Goal: Find specific page/section: Find specific page/section

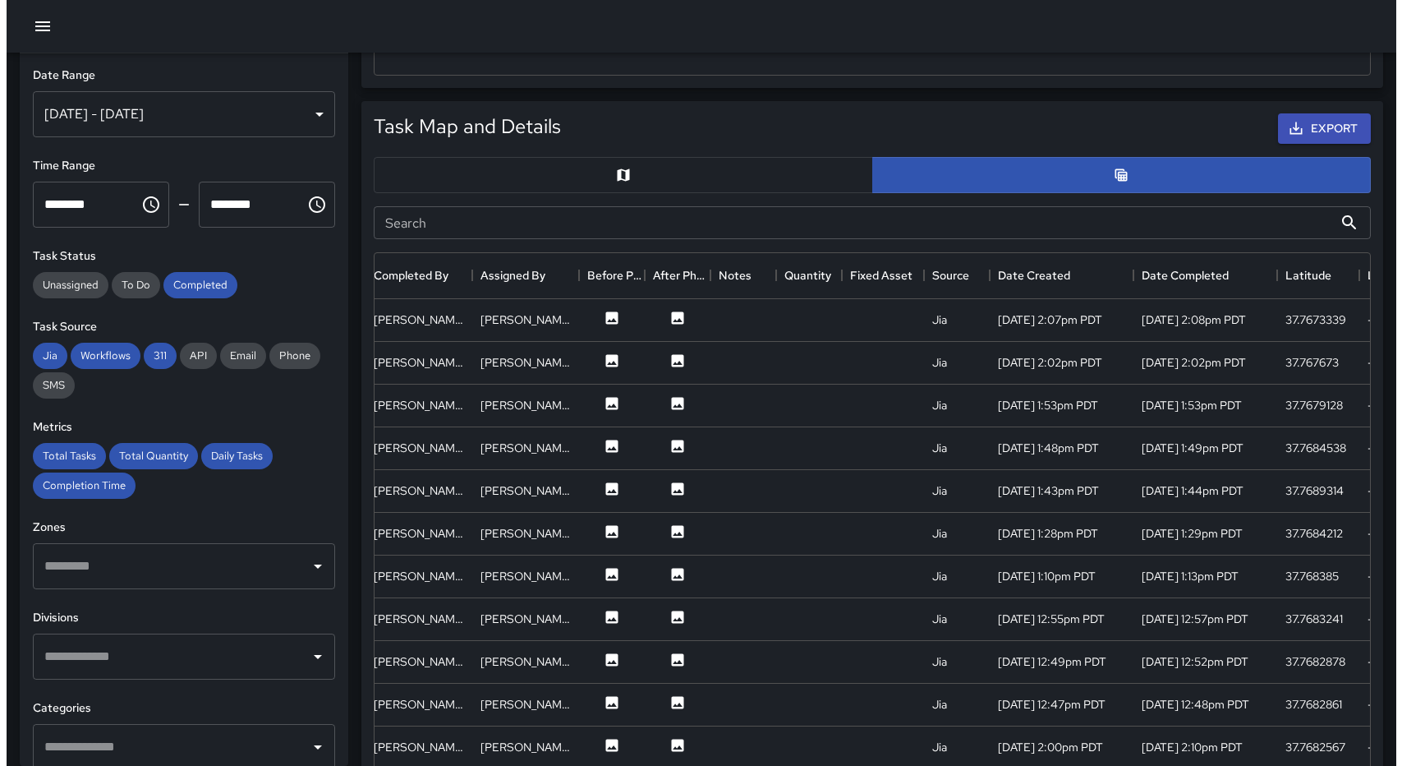
scroll to position [0, 418]
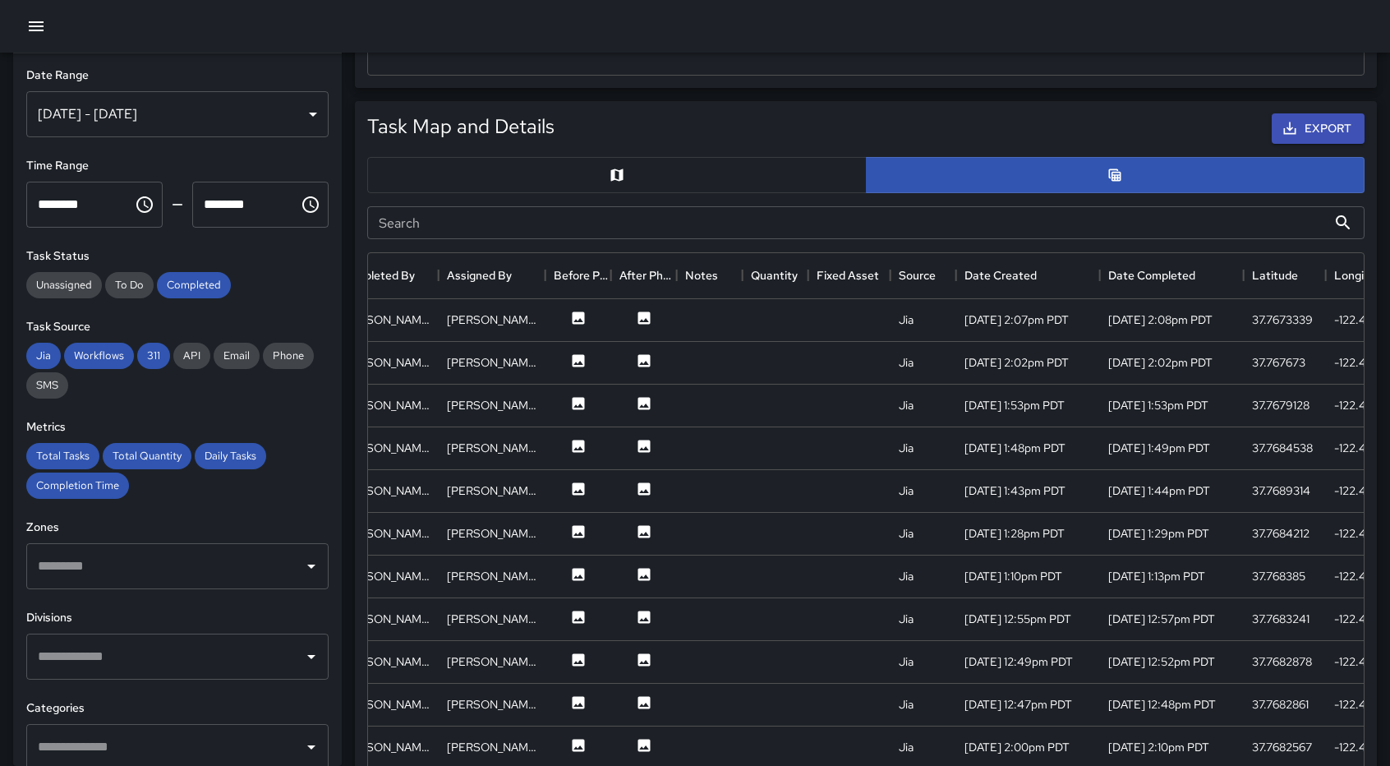
click at [39, 22] on icon "button" at bounding box center [36, 26] width 15 height 10
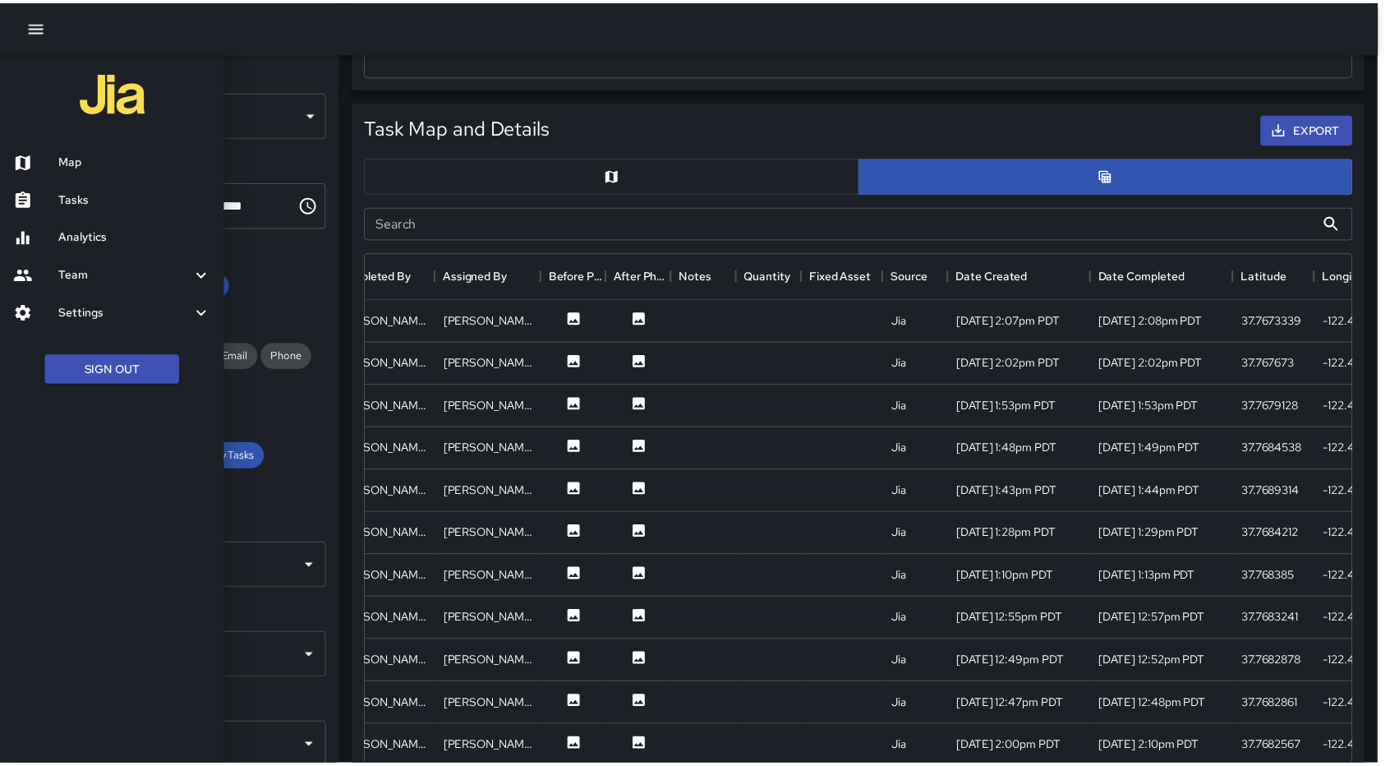
scroll to position [13, 13]
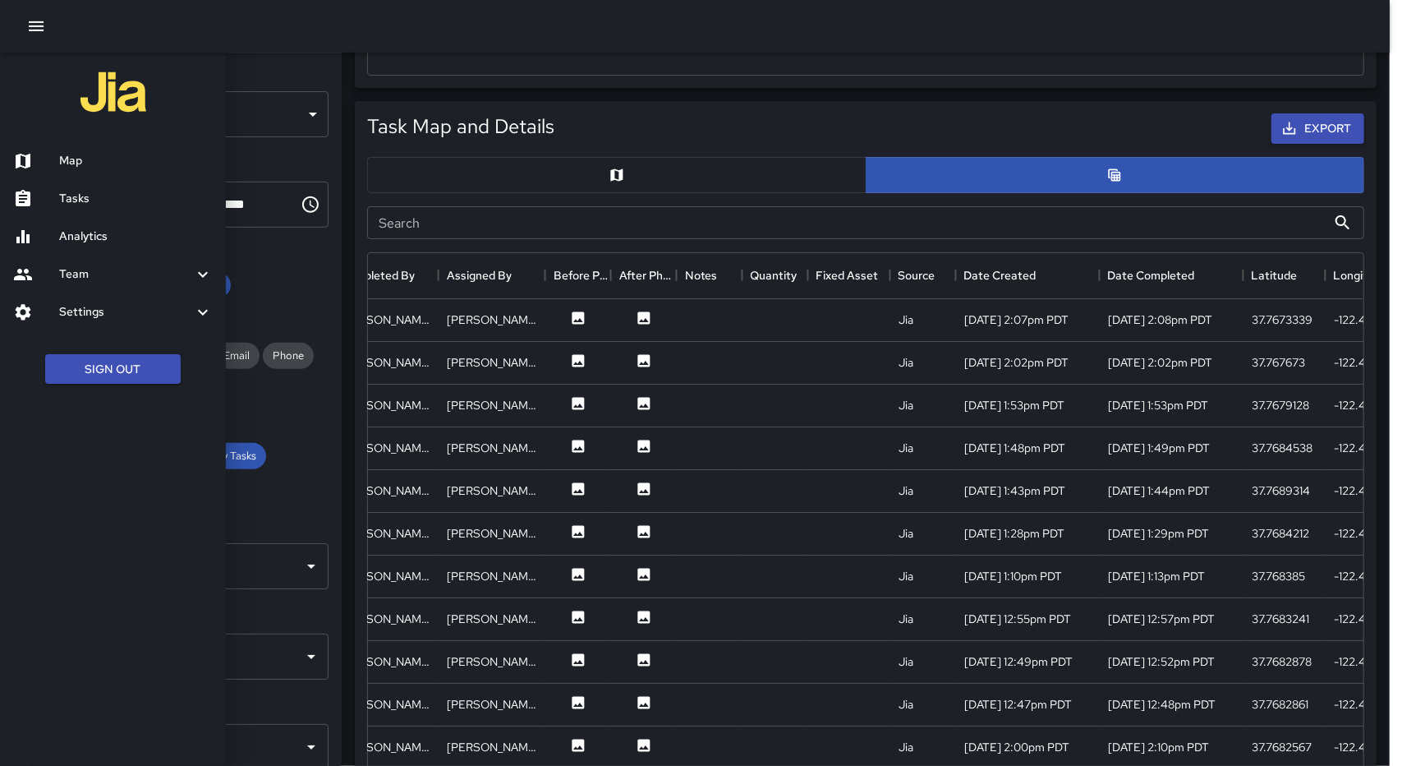
click at [114, 231] on h6 "Analytics" at bounding box center [136, 237] width 154 height 18
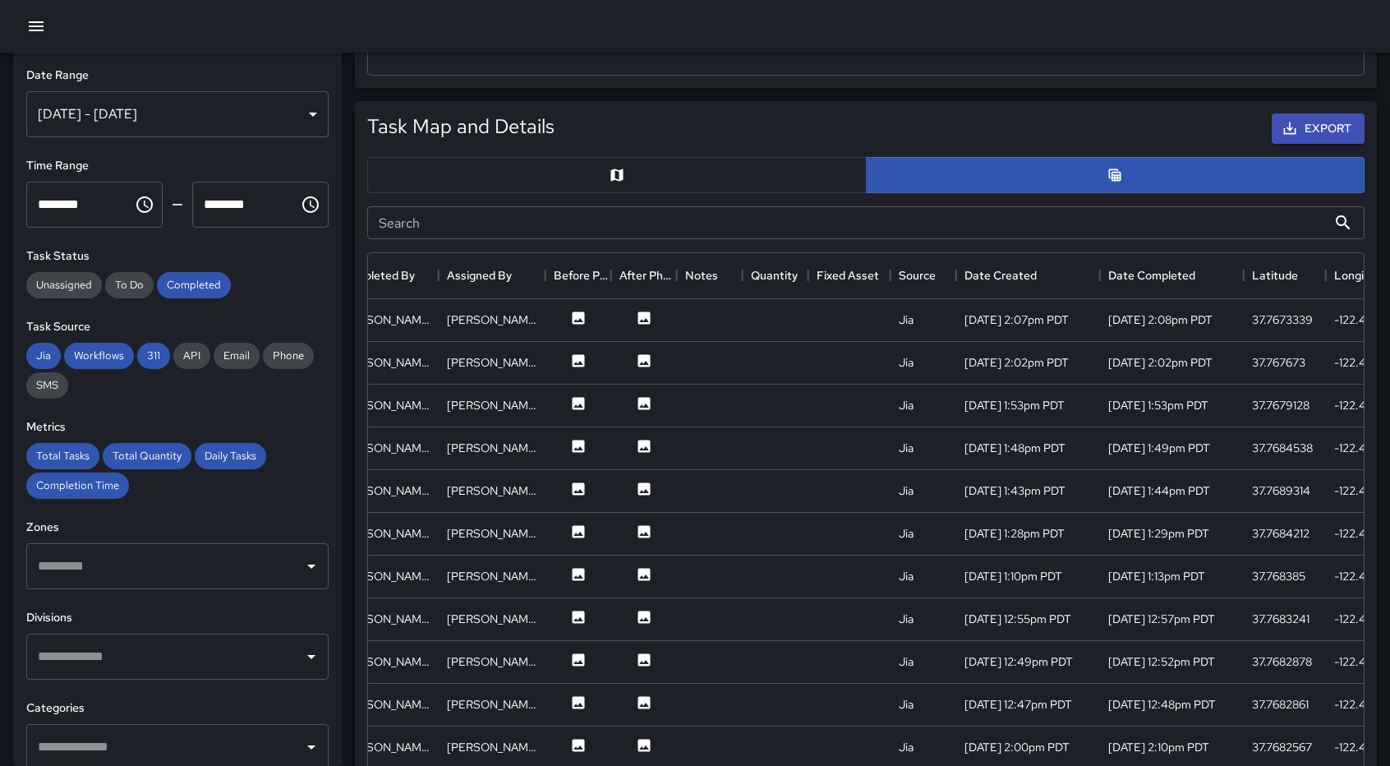
click at [26, 22] on icon "button" at bounding box center [36, 26] width 20 height 20
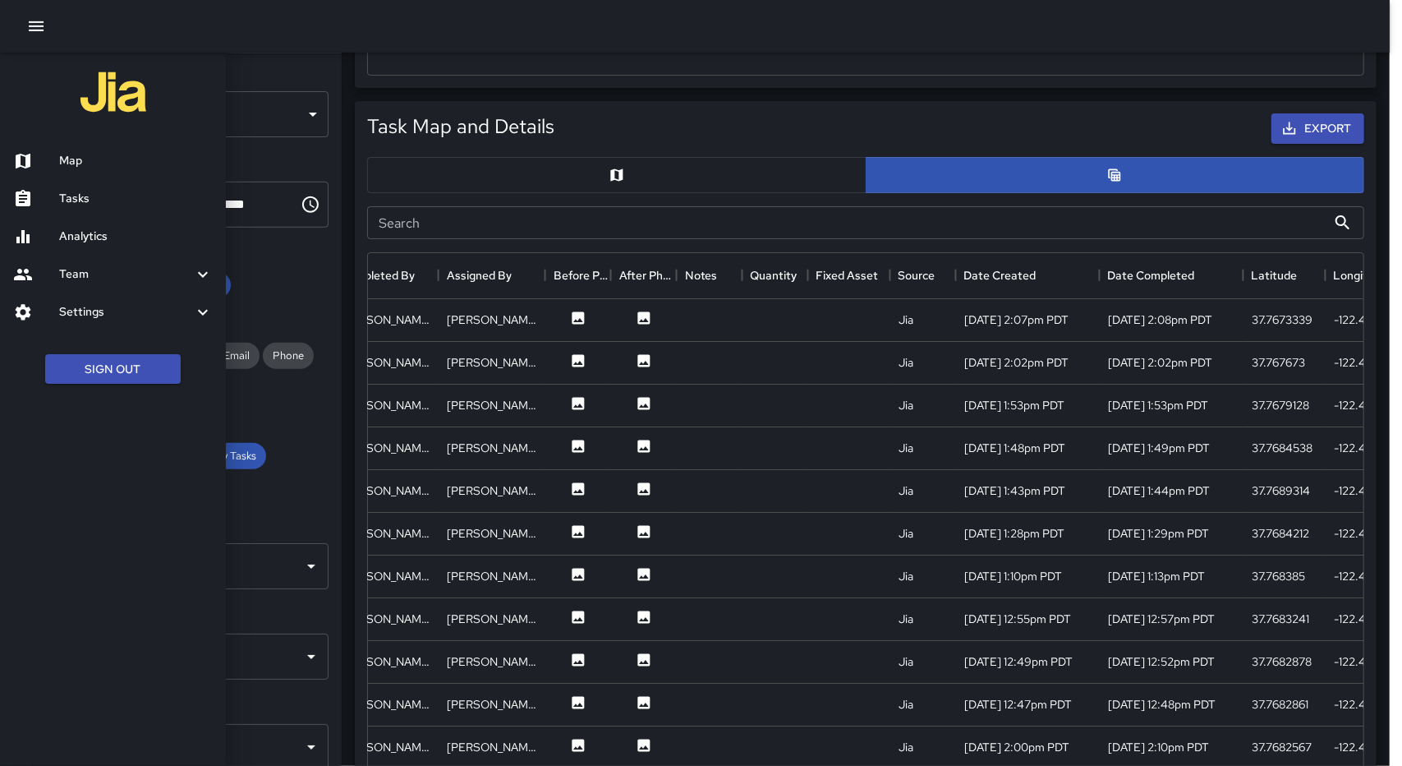
click at [514, 18] on div at bounding box center [695, 26] width 1390 height 53
click at [273, 16] on div at bounding box center [695, 26] width 1390 height 53
click at [122, 242] on h6 "Analytics" at bounding box center [136, 237] width 154 height 18
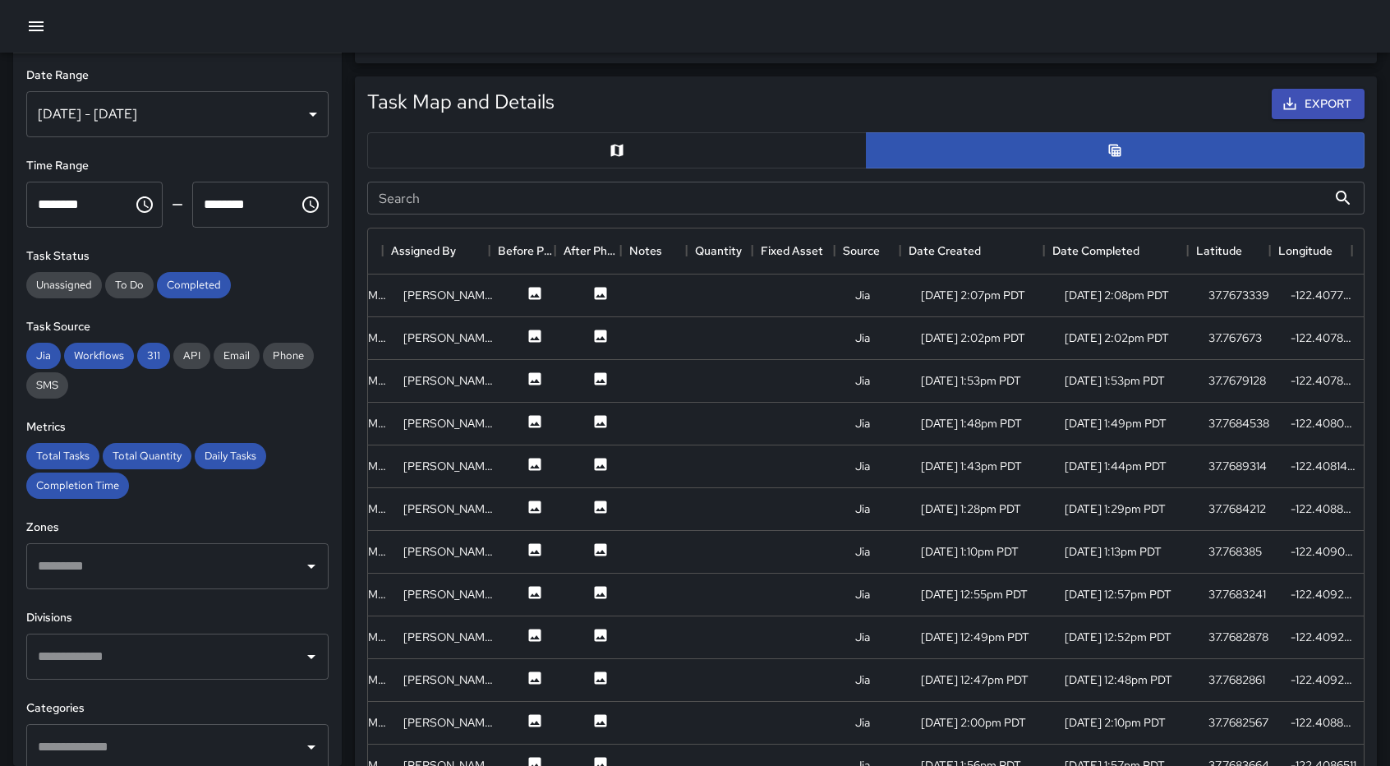
scroll to position [762, 0]
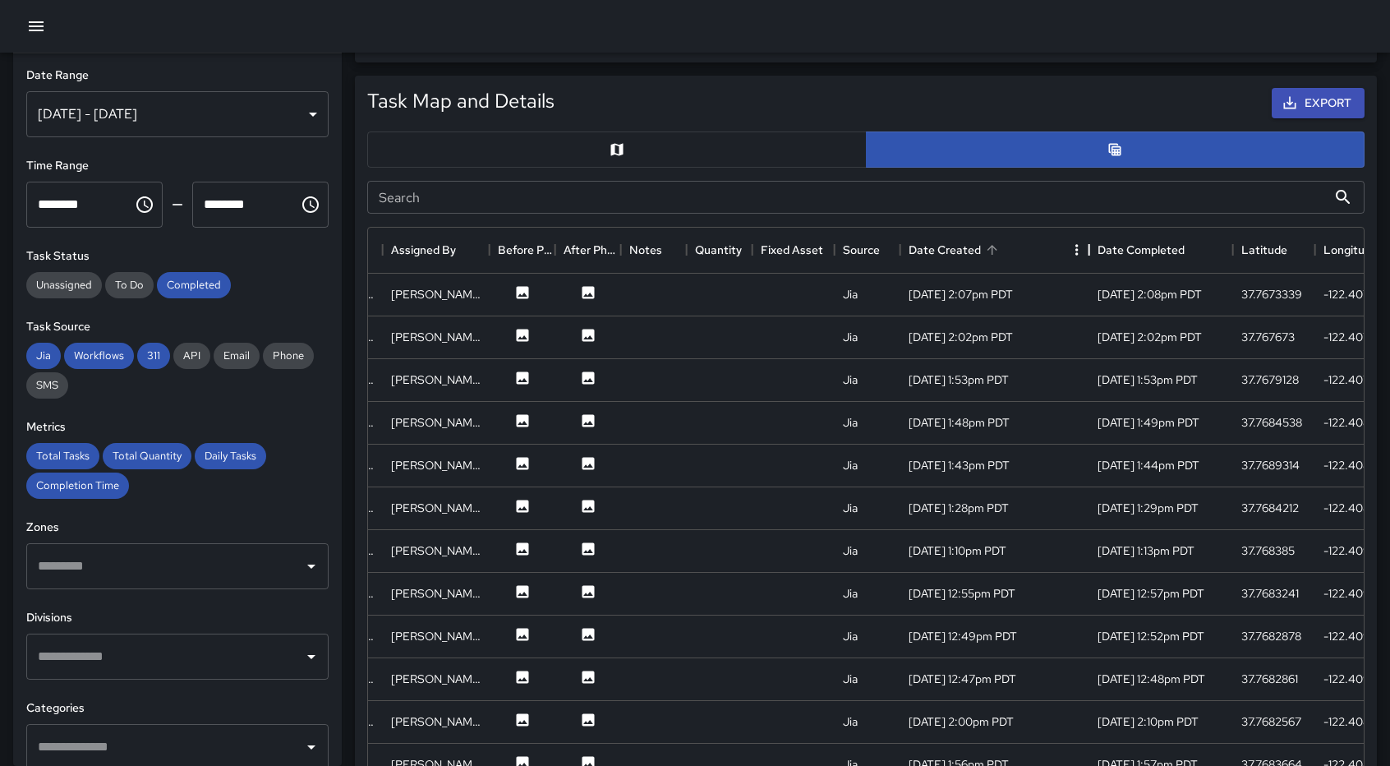
drag, startPoint x: 1048, startPoint y: 251, endPoint x: 1093, endPoint y: 254, distance: 45.2
click at [1093, 254] on div "Date Created" at bounding box center [1089, 250] width 20 height 46
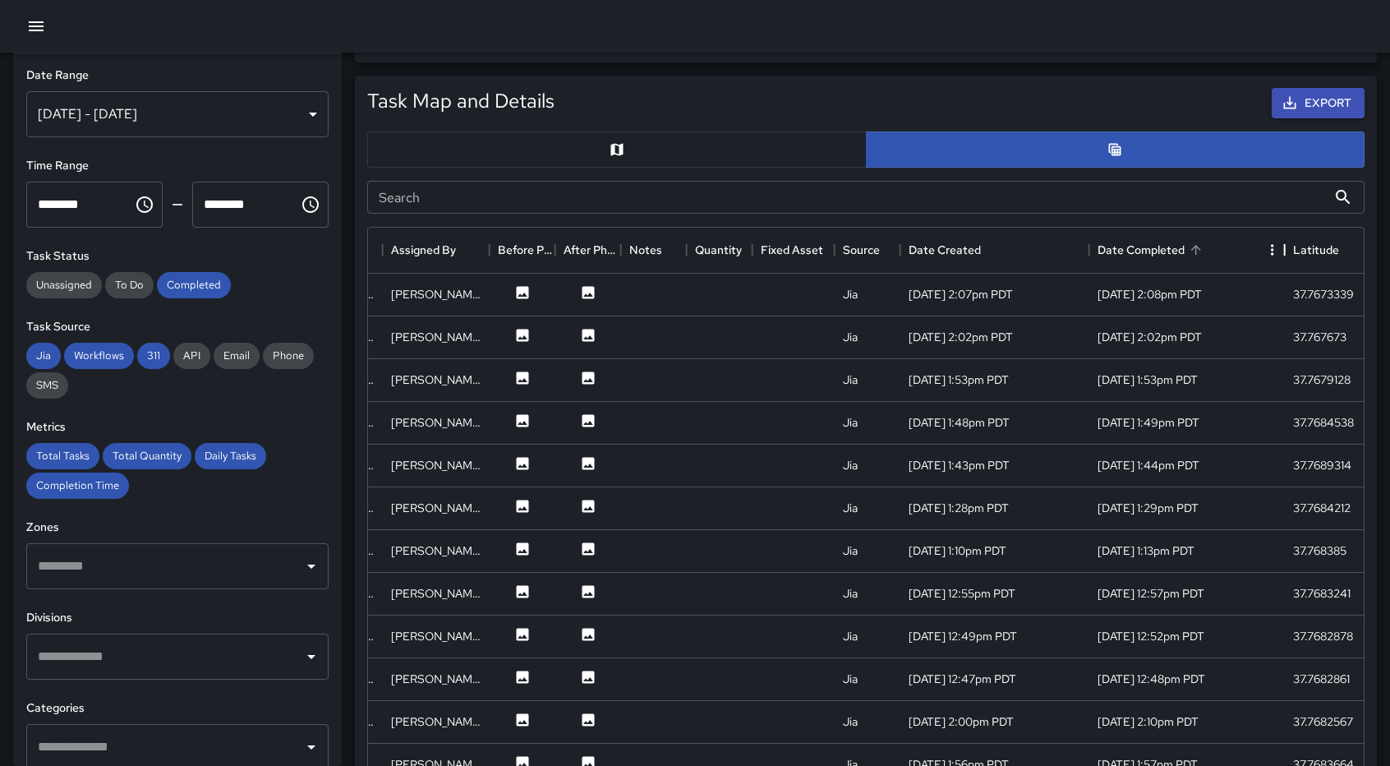
drag, startPoint x: 1226, startPoint y: 244, endPoint x: 1277, endPoint y: 246, distance: 51.8
click at [1277, 246] on div "Date Completed" at bounding box center [1285, 250] width 20 height 46
